Goal: Task Accomplishment & Management: Manage account settings

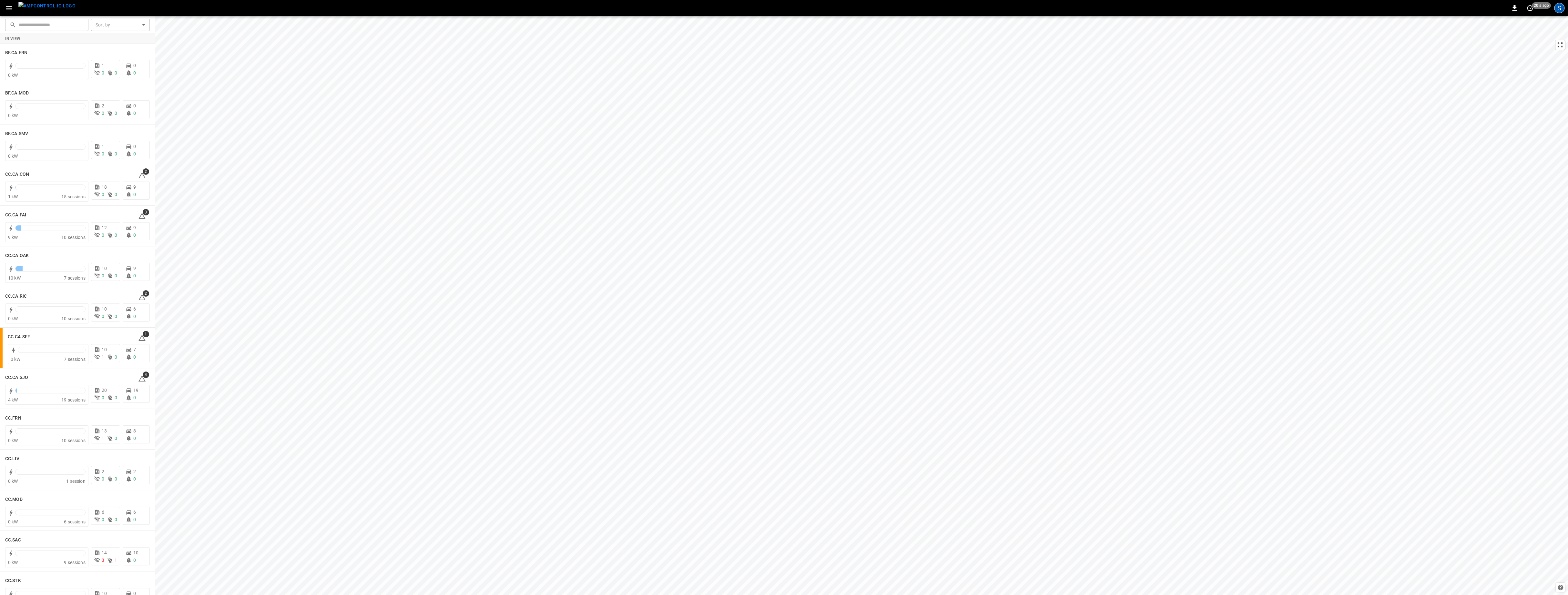
click at [1556, 9] on div "S" at bounding box center [1559, 8] width 10 height 10
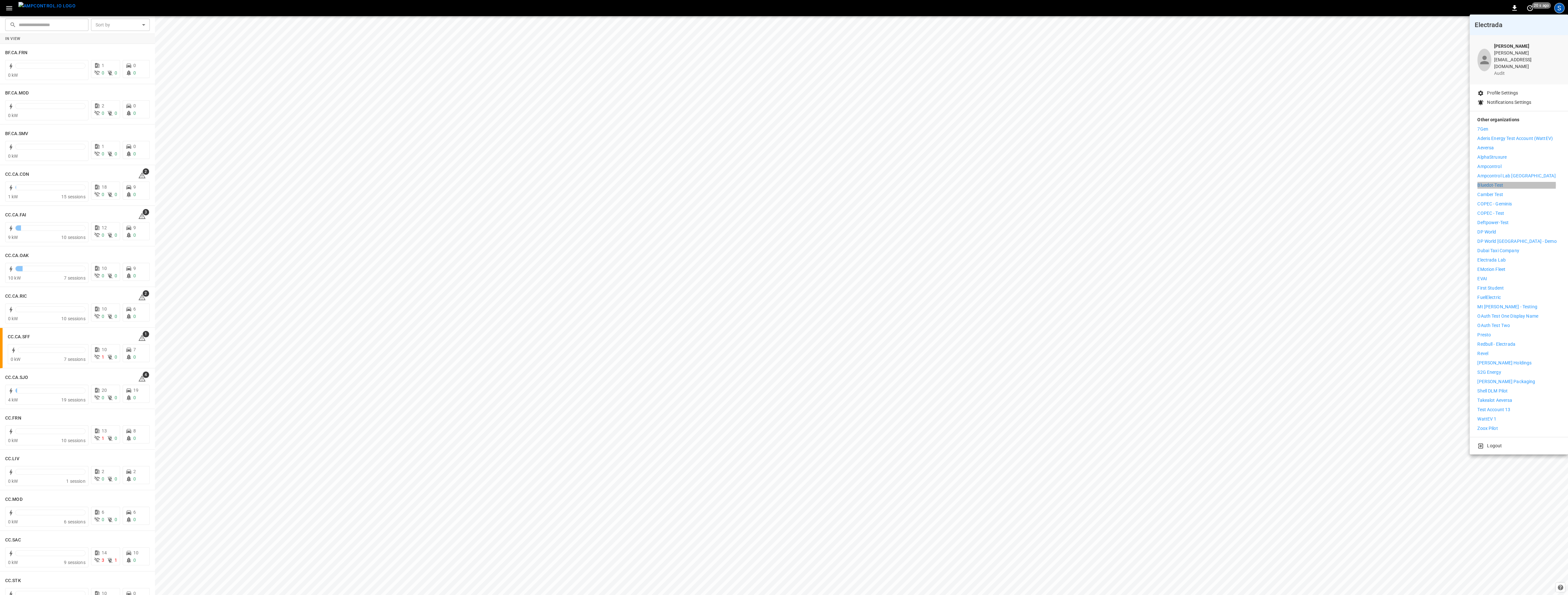
click at [1515, 182] on li "Bluedot-Test" at bounding box center [1519, 185] width 83 height 7
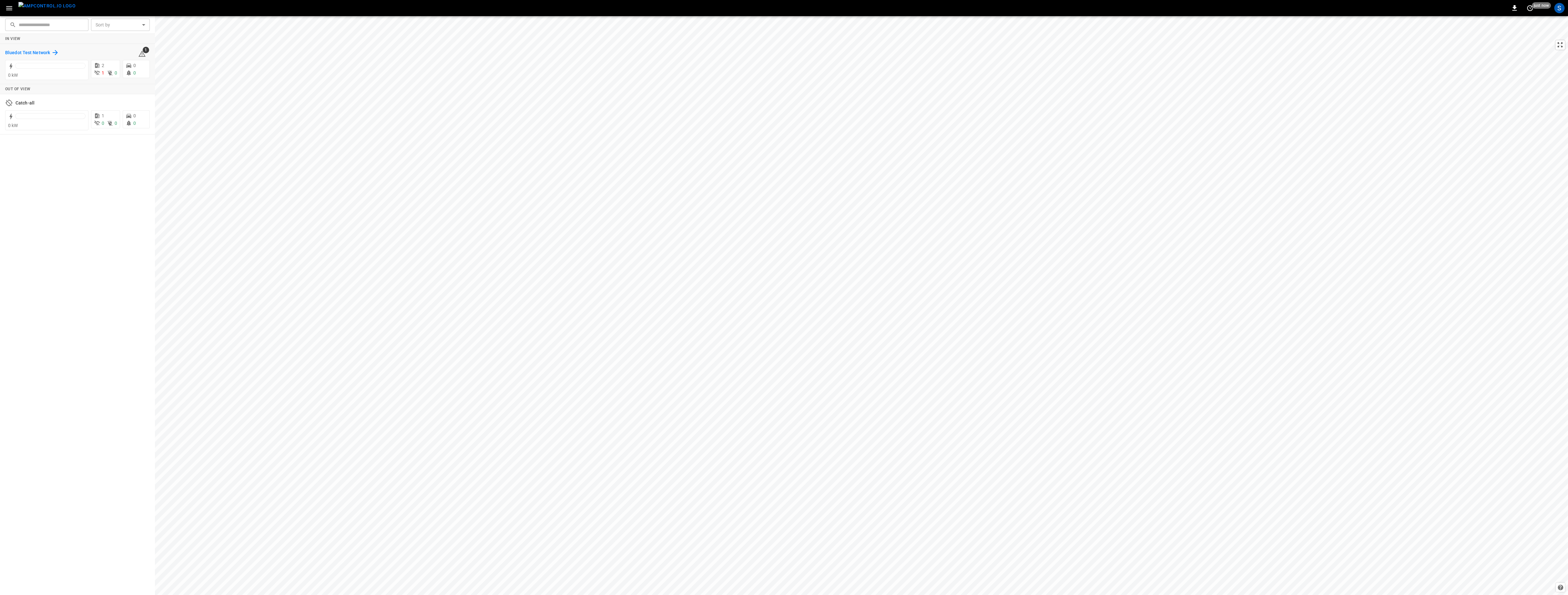
click at [30, 52] on h6 "Bluedot Test Network" at bounding box center [27, 53] width 45 height 7
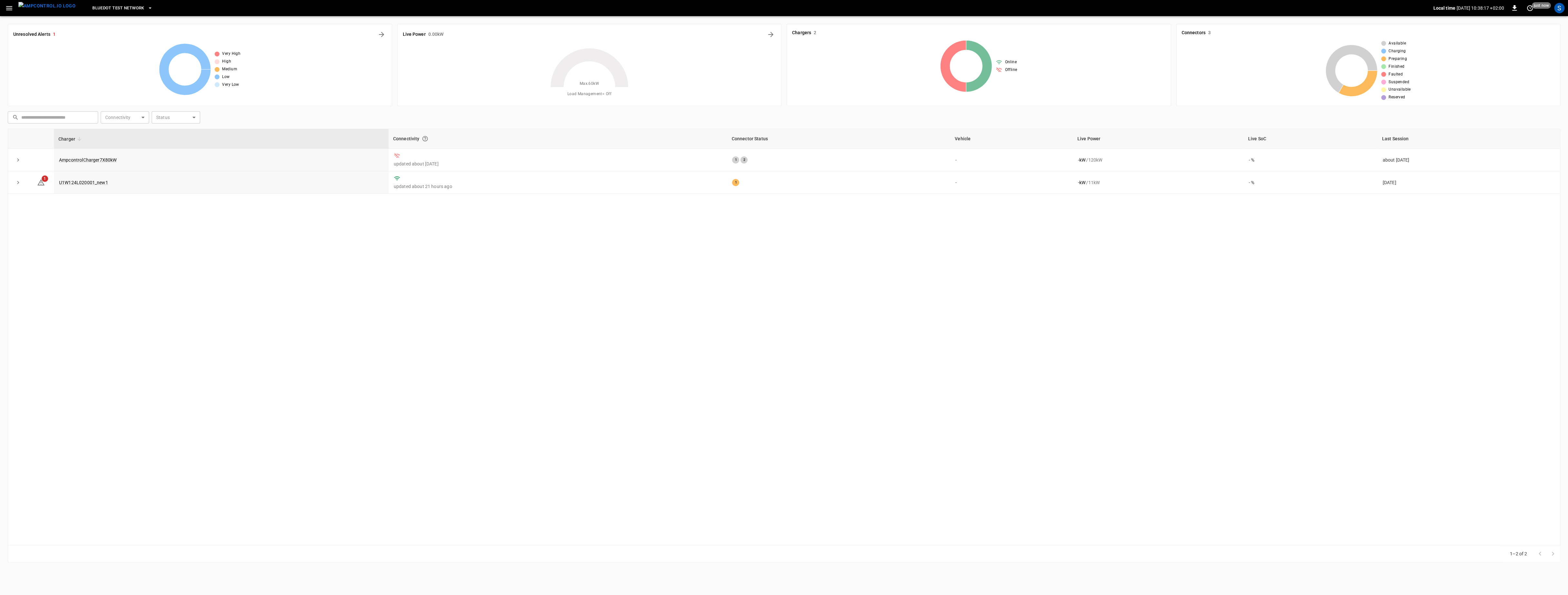
click at [5, 10] on icon "button" at bounding box center [9, 8] width 8 height 8
click at [30, 321] on div "Settings" at bounding box center [41, 319] width 45 height 7
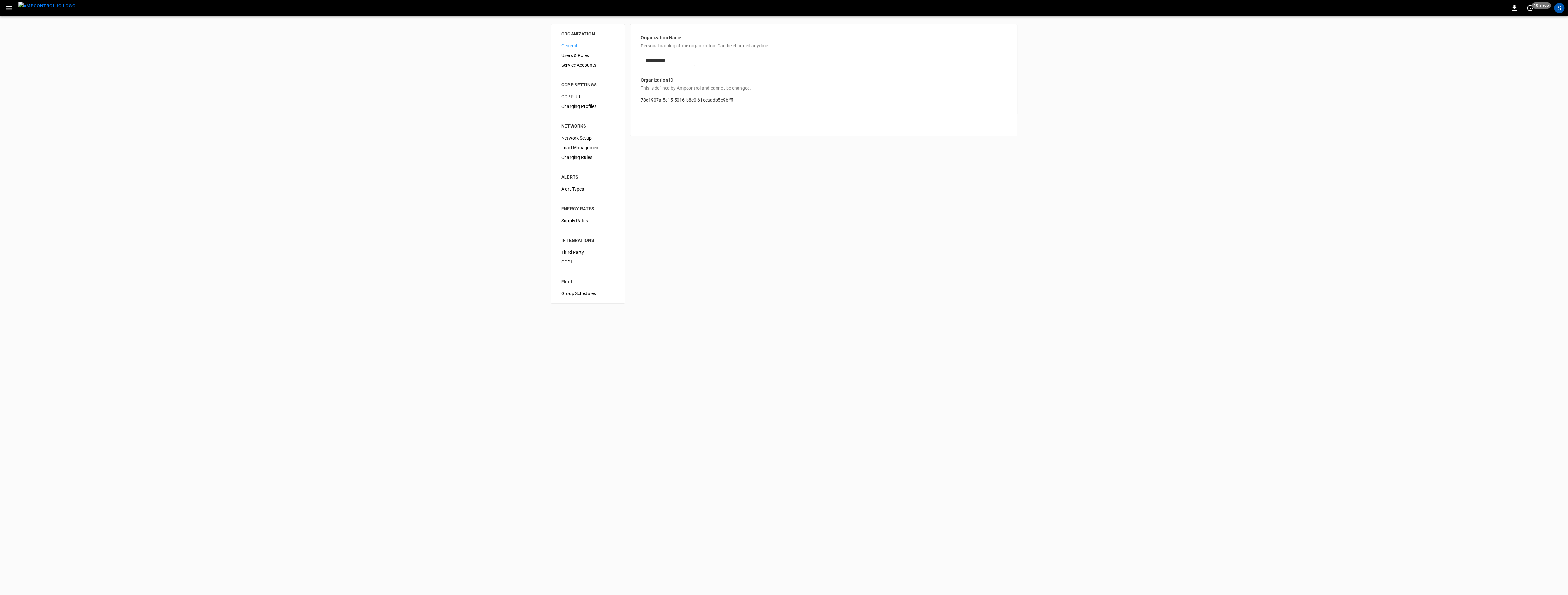
click at [582, 257] on div "Third Party" at bounding box center [588, 252] width 63 height 10
click at [578, 263] on span "OCPI" at bounding box center [587, 262] width 53 height 7
type input "**********"
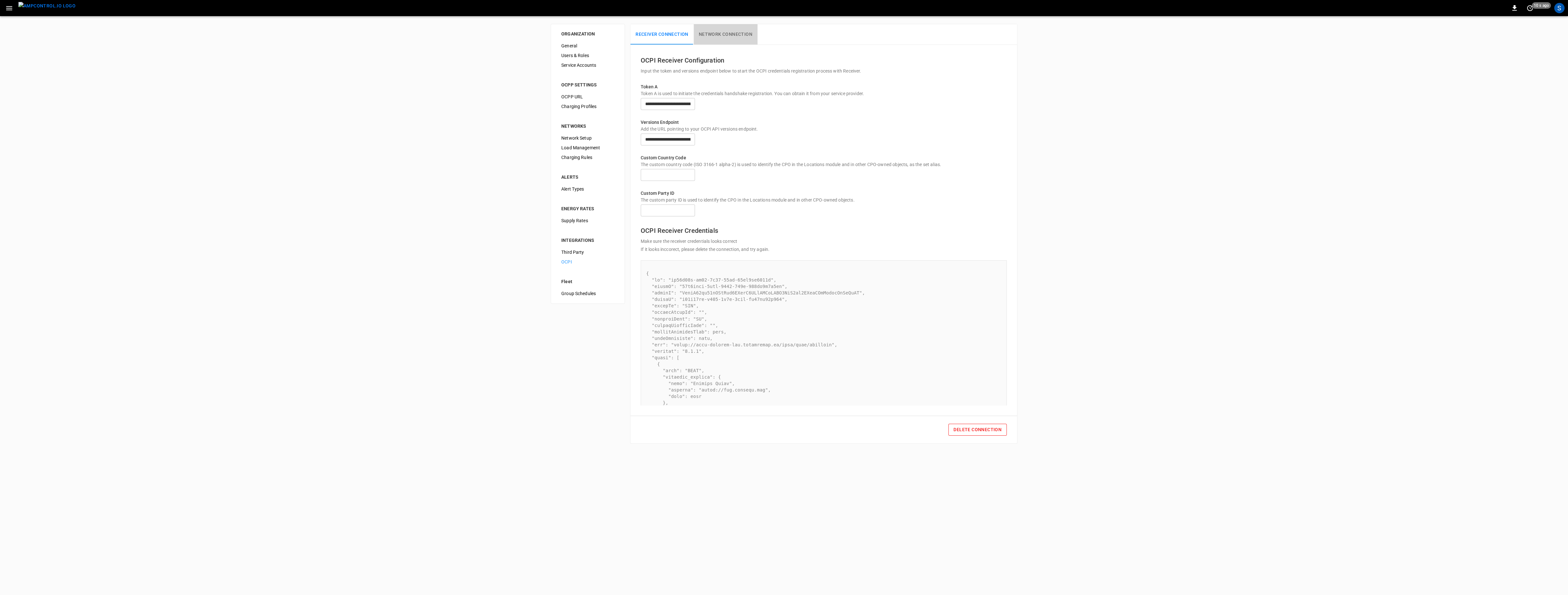
click at [716, 35] on button "Network Connection" at bounding box center [726, 35] width 64 height 21
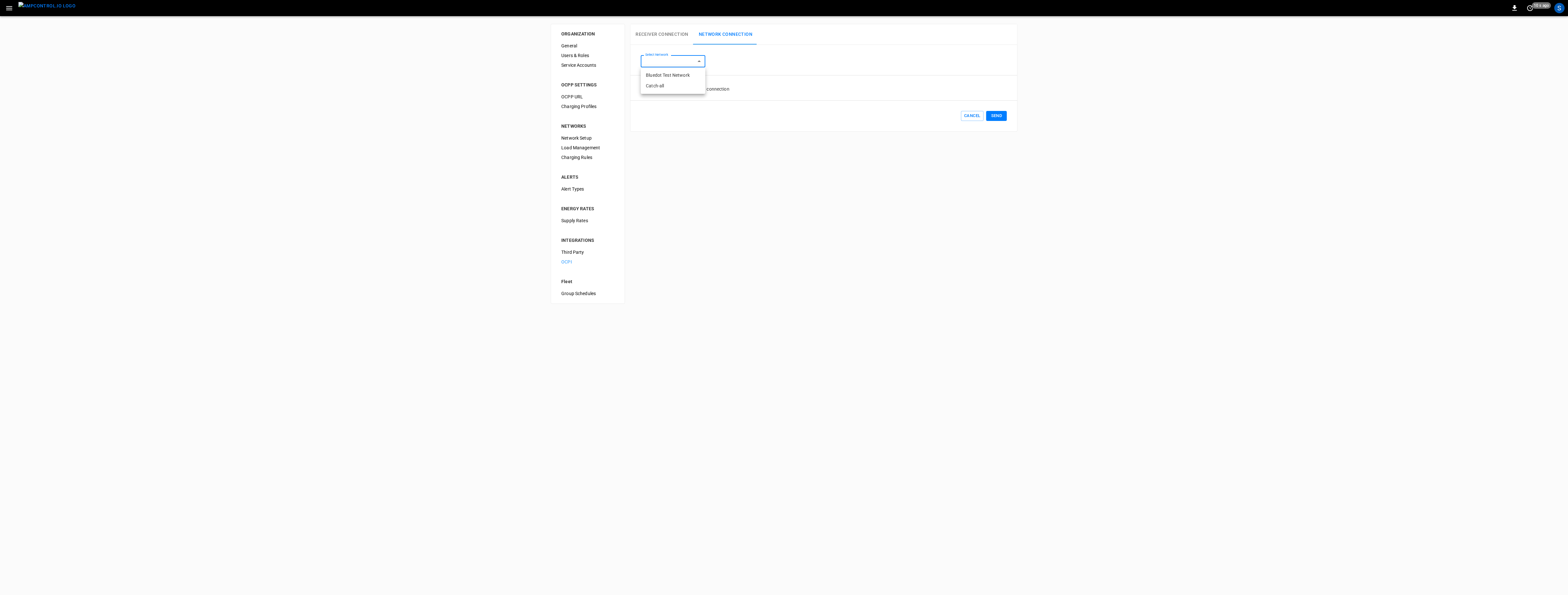
click at [681, 63] on body "0 10 s ago S ORGANIZATION General Users & Roles Service Accounts OCPP SETTINGS …" at bounding box center [784, 156] width 1568 height 311
click at [686, 77] on li "Bluedot Test Network" at bounding box center [673, 75] width 65 height 10
type input "**********"
drag, startPoint x: 668, startPoint y: 38, endPoint x: 664, endPoint y: 38, distance: 4.0
click at [664, 38] on button "Receiver Connection" at bounding box center [662, 35] width 63 height 21
